Goal: Ask a question

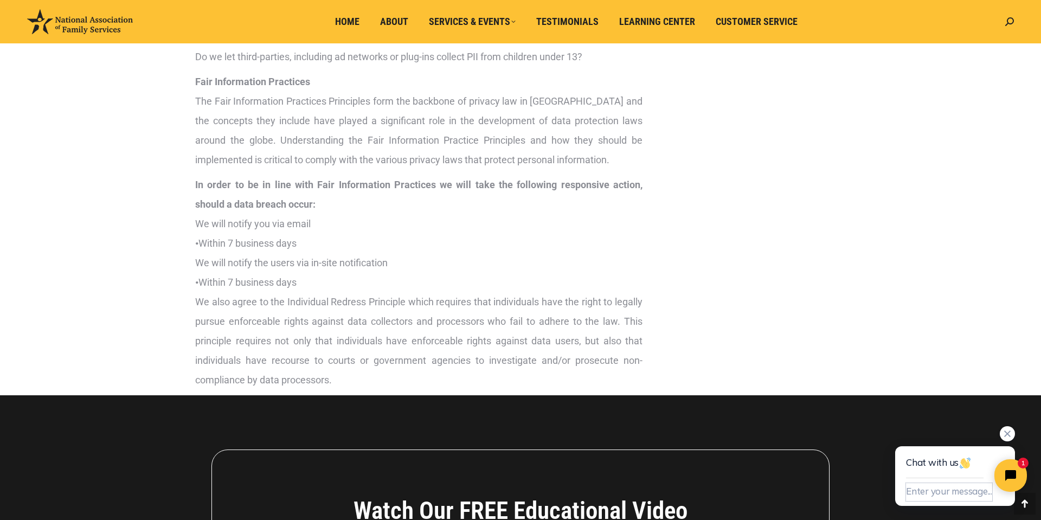
click at [931, 495] on button "Enter your message..." at bounding box center [949, 492] width 86 height 18
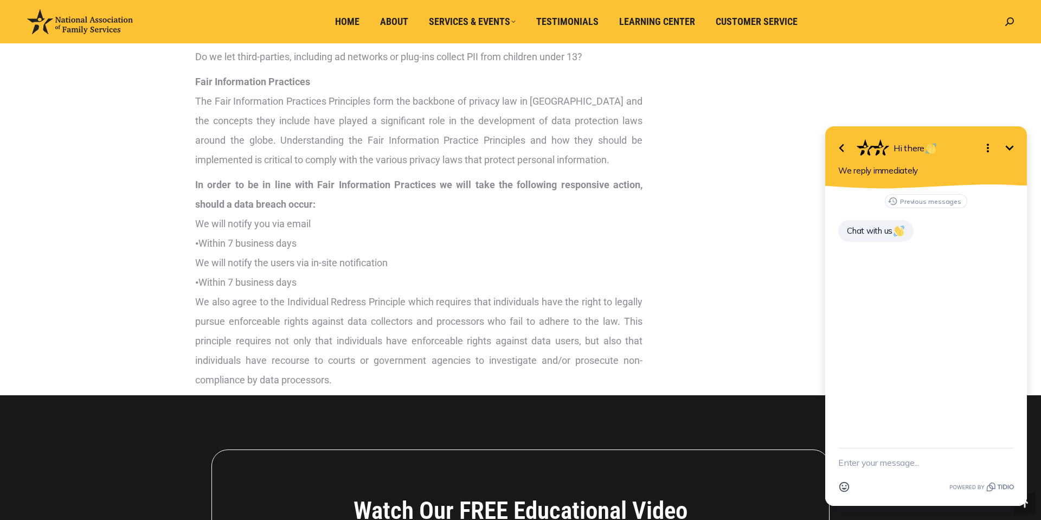
click at [871, 476] on div "Emoji" at bounding box center [926, 486] width 176 height 21
click at [873, 494] on div "Emoji" at bounding box center [926, 486] width 176 height 21
click at [875, 466] on textarea "New message" at bounding box center [926, 462] width 176 height 28
type textarea "what time on barranca"
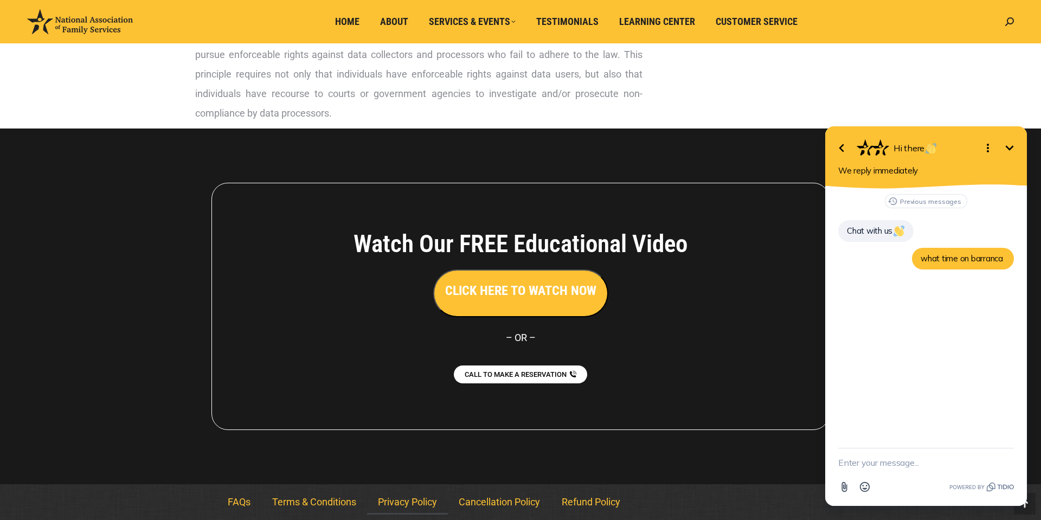
scroll to position [2759, 0]
click at [900, 467] on textarea "New message" at bounding box center [926, 462] width 176 height 28
click at [684, 298] on div "CLICK HERE TO WATCH NOW" at bounding box center [520, 293] width 454 height 48
click at [550, 372] on span "CALL TO MAKE A RESERVATION" at bounding box center [515, 374] width 112 height 8
